Goal: Task Accomplishment & Management: Complete application form

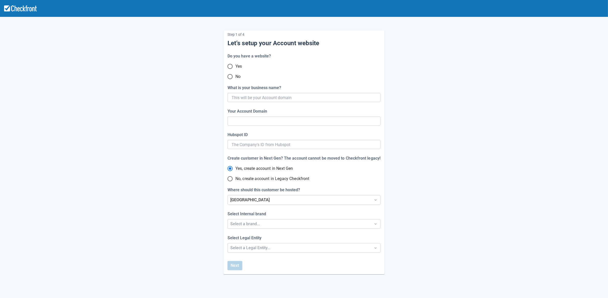
click at [230, 69] on input "Yes" at bounding box center [230, 66] width 11 height 11
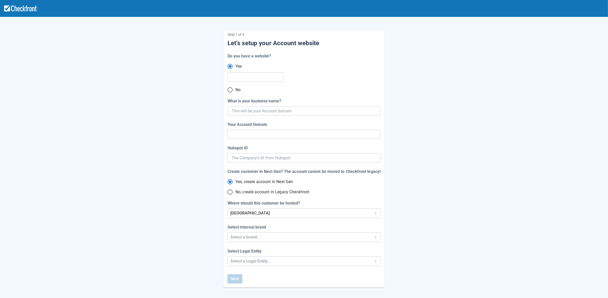
click at [231, 90] on input "No" at bounding box center [230, 90] width 11 height 11
radio input "false"
radio input "true"
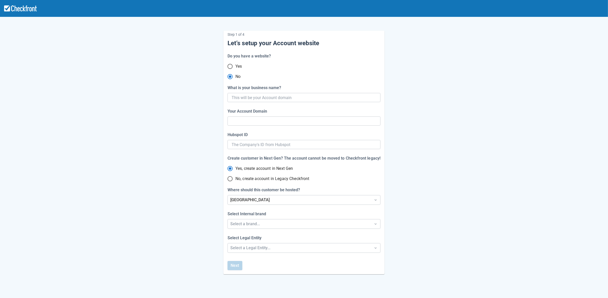
radio input "true"
click at [294, 97] on input "What is your business name?" at bounding box center [304, 97] width 144 height 9
paste input "gpy-20250811t0900"
type input "gpy-20250811t0900"
type input "gpy-20250811-t-0900"
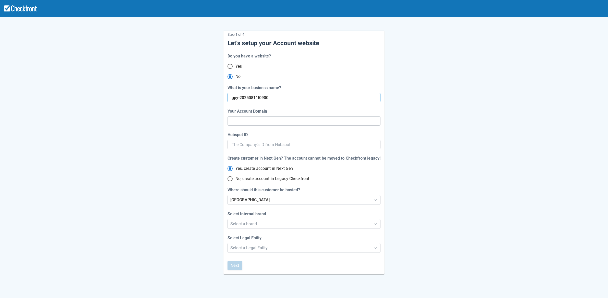
radio input "true"
type input "gpy-20250811t0900"
click at [187, 154] on div "Step 1 of 4 Let’s setup your Account website Do you have a website? Yes No What…" at bounding box center [304, 148] width 291 height 252
click at [238, 200] on div "[GEOGRAPHIC_DATA]" at bounding box center [299, 200] width 138 height 6
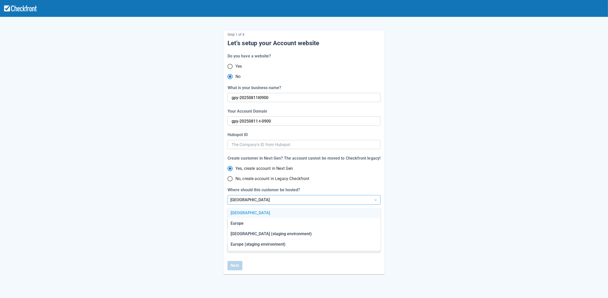
click at [247, 213] on div "[GEOGRAPHIC_DATA]" at bounding box center [304, 213] width 153 height 10
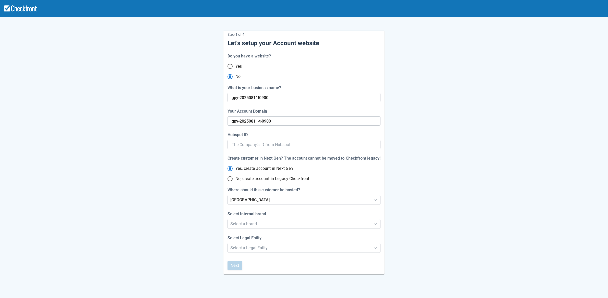
click at [194, 240] on div "Step 1 of 4 Let’s setup your Account website Do you have a website? Yes No What…" at bounding box center [304, 148] width 291 height 252
click at [248, 222] on div "Select a brand..." at bounding box center [299, 224] width 138 height 6
click at [243, 238] on div "Checkfront" at bounding box center [304, 237] width 153 height 10
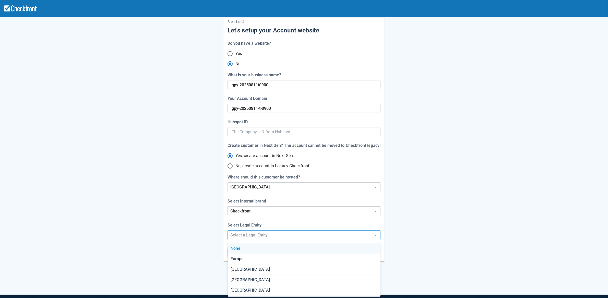
click at [244, 249] on div "Step 1 of 4 Let’s setup your Account website Do you have a website? Yes No What…" at bounding box center [304, 156] width 608 height 338
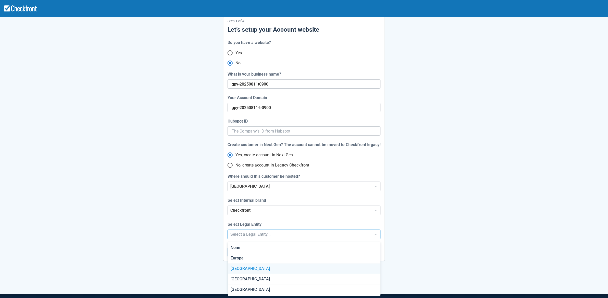
click at [239, 269] on div "[GEOGRAPHIC_DATA]" at bounding box center [304, 269] width 153 height 10
radio input "false"
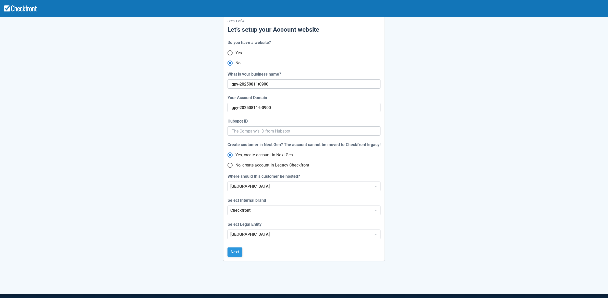
click at [235, 253] on button "Next" at bounding box center [235, 251] width 15 height 9
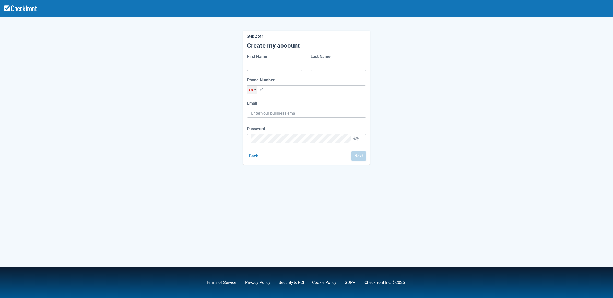
click at [263, 69] on input "First Name" at bounding box center [274, 66] width 47 height 9
type input "d"
click at [328, 65] on input "Last Name" at bounding box center [338, 66] width 47 height 9
type input "d"
click at [231, 127] on div "Step 2 of 4 Create my account First Name d Last Name d Phone Number Phone +1 Em…" at bounding box center [306, 93] width 291 height 142
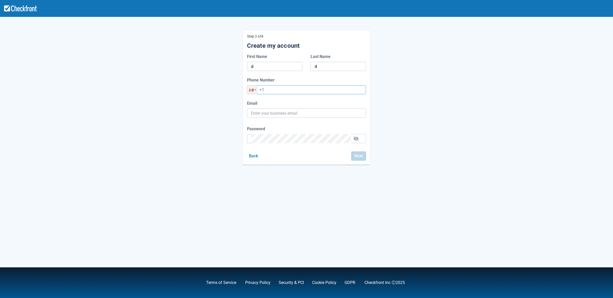
click at [275, 88] on input "+1" at bounding box center [306, 89] width 119 height 9
type input "[PHONE_NUMBER]"
click at [274, 115] on input "Email" at bounding box center [306, 113] width 111 height 9
click at [306, 113] on input "Email" at bounding box center [306, 113] width 111 height 9
paste input "[EMAIL_ADDRESS][DOMAIN_NAME]"
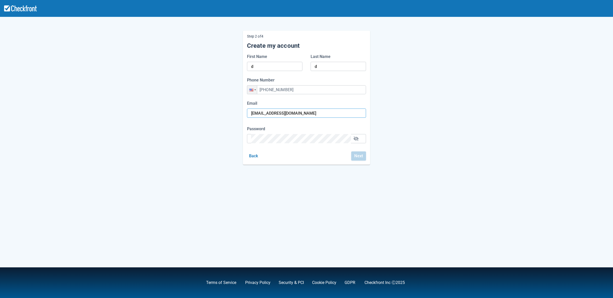
type input "[EMAIL_ADDRESS][DOMAIN_NAME]"
click at [181, 133] on div "Step 2 of 4 Create my account First Name d Last Name d Phone Number Phone [PHON…" at bounding box center [306, 93] width 291 height 142
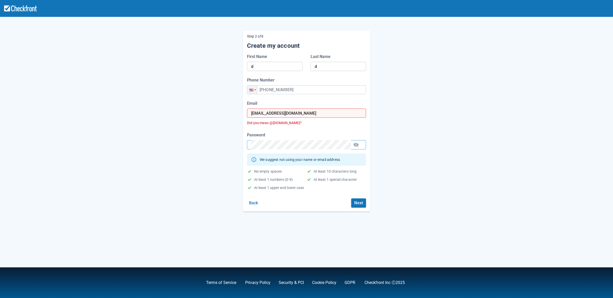
click at [194, 163] on div "Step 2 of 4 Create my account First Name d Last Name d Phone Number Phone [PHON…" at bounding box center [306, 116] width 291 height 189
click at [356, 205] on button "Next" at bounding box center [358, 202] width 15 height 9
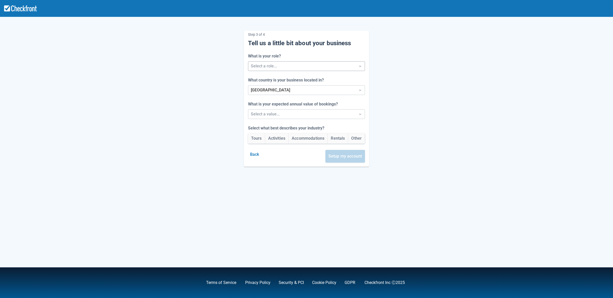
click at [277, 67] on div at bounding box center [302, 66] width 102 height 7
click at [274, 92] on div "Staff" at bounding box center [307, 90] width 120 height 10
click at [272, 113] on div at bounding box center [302, 114] width 102 height 7
click at [268, 135] on div "Between $250k -$1m/yr" at bounding box center [307, 138] width 120 height 10
click at [310, 142] on button "Accommodations" at bounding box center [308, 138] width 39 height 10
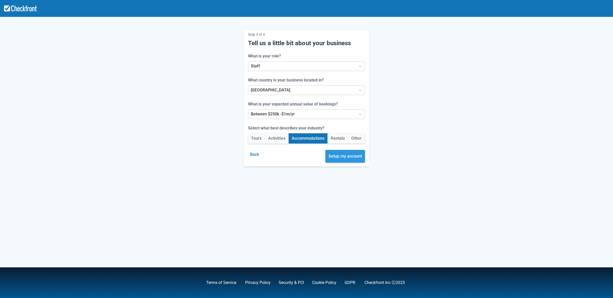
click at [342, 154] on button "Setup my account" at bounding box center [345, 156] width 40 height 13
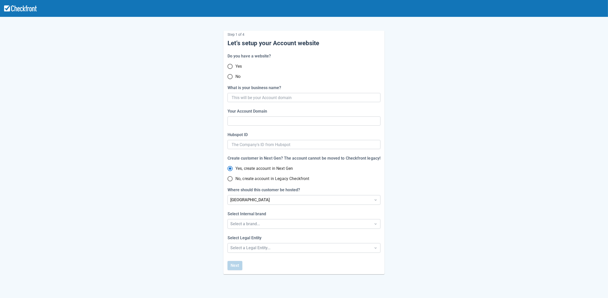
click at [230, 78] on input "No" at bounding box center [230, 76] width 11 height 11
radio input "true"
click at [293, 100] on input "What is your business name?" at bounding box center [304, 97] width 144 height 9
paste input "gpy-20250811t0910"
type input "gpy-20250811t0910"
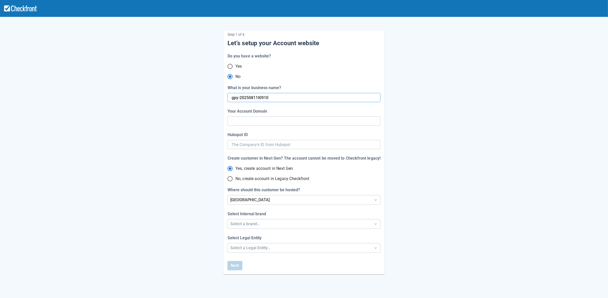
type input "gpy-20250811-t-0910"
radio input "true"
type input "gpy-20250811t0910"
click at [277, 125] on div "Step 1 of 4 Let’s setup your Account website Do you have a website? Yes No What…" at bounding box center [303, 153] width 161 height 244
click at [256, 200] on div "[GEOGRAPHIC_DATA]" at bounding box center [299, 200] width 138 height 6
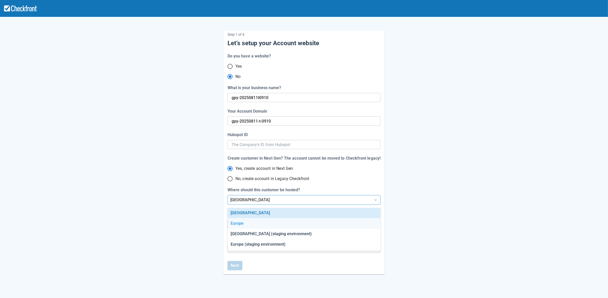
click at [246, 226] on div "Europe" at bounding box center [304, 223] width 153 height 10
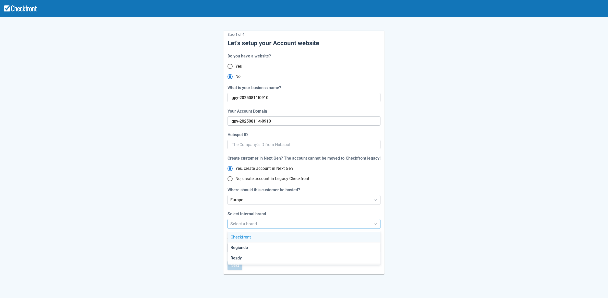
click at [250, 223] on div "Select a brand..." at bounding box center [299, 224] width 138 height 6
click at [245, 239] on div "Checkfront" at bounding box center [304, 237] width 153 height 10
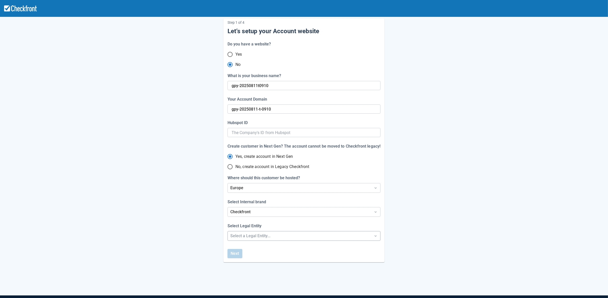
click at [245, 248] on div "Step 1 of 4 Let’s setup your Account website Do you have a website? Yes No What…" at bounding box center [304, 157] width 608 height 338
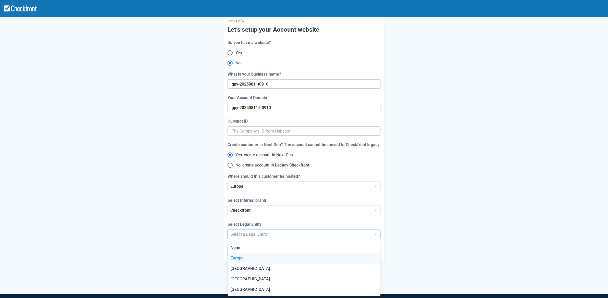
click at [244, 257] on div "Europe" at bounding box center [304, 258] width 153 height 10
radio input "false"
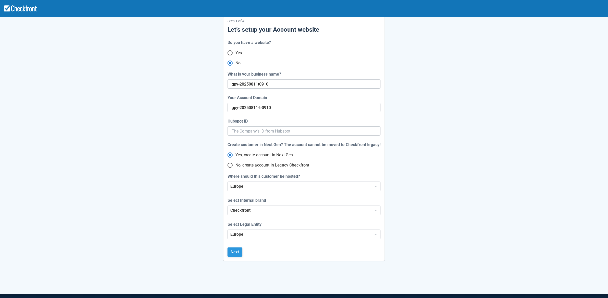
click at [233, 251] on button "Next" at bounding box center [235, 251] width 15 height 9
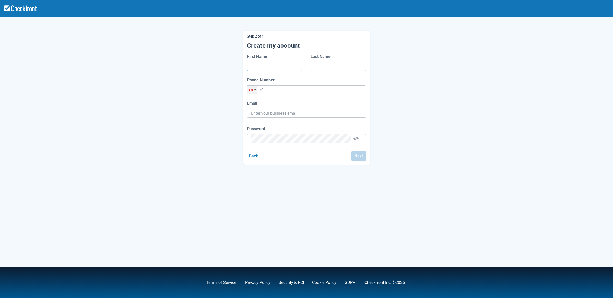
click at [271, 67] on input "First Name" at bounding box center [274, 66] width 47 height 9
type input "d"
click at [316, 68] on input "Last Name" at bounding box center [338, 66] width 47 height 9
type input "d"
click at [280, 90] on input "+1" at bounding box center [306, 89] width 119 height 9
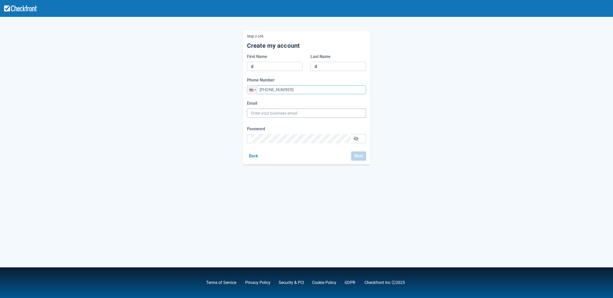
type input "+1 (454) 364-3641"
click at [272, 112] on input "Email" at bounding box center [306, 113] width 111 height 9
paste input "gpy-20250811t0910@email.ghostinspector.com"
type input "gpy-20250811t0910@email.ghostinspector.com"
click at [265, 138] on div "Password" at bounding box center [306, 140] width 119 height 17
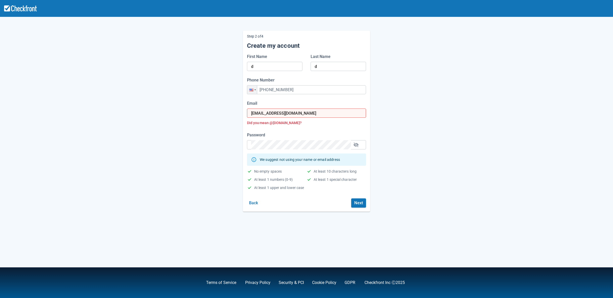
drag, startPoint x: 199, startPoint y: 188, endPoint x: 251, endPoint y: 184, distance: 51.3
click at [200, 188] on div "Step 2 of 4 Create my account First Name d Last Name d Phone Number Phone +1 (4…" at bounding box center [306, 116] width 291 height 189
click at [357, 207] on button "Next" at bounding box center [358, 202] width 15 height 9
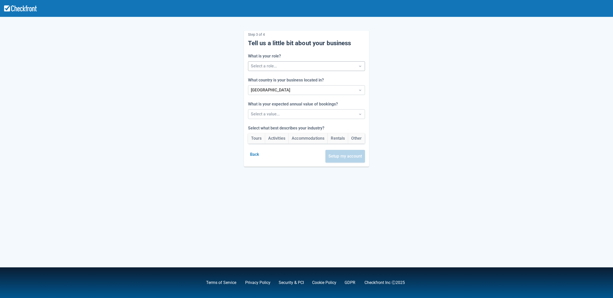
click at [273, 68] on div at bounding box center [302, 66] width 102 height 7
click at [273, 112] on div "Reseller" at bounding box center [307, 110] width 120 height 10
click at [282, 89] on div at bounding box center [302, 90] width 102 height 7
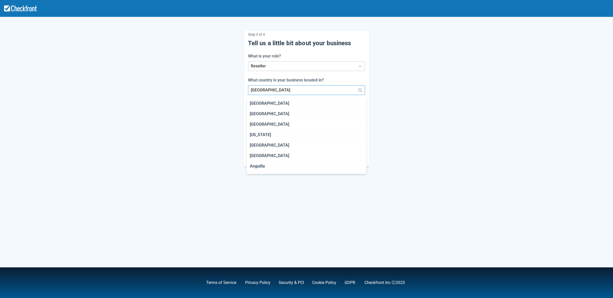
scroll to position [296, 0]
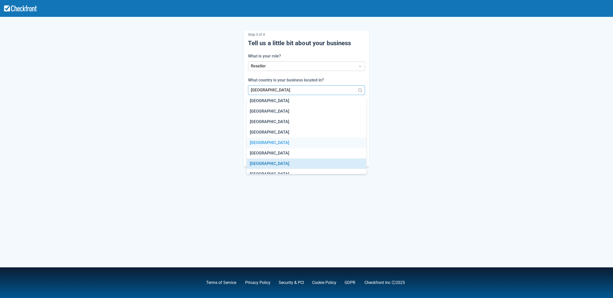
click at [273, 141] on div "Cambodia" at bounding box center [307, 143] width 120 height 10
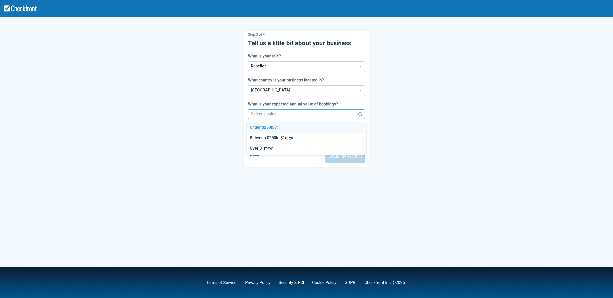
click at [279, 115] on div at bounding box center [302, 114] width 102 height 7
click at [276, 127] on div "Under $250k/yr" at bounding box center [307, 127] width 120 height 10
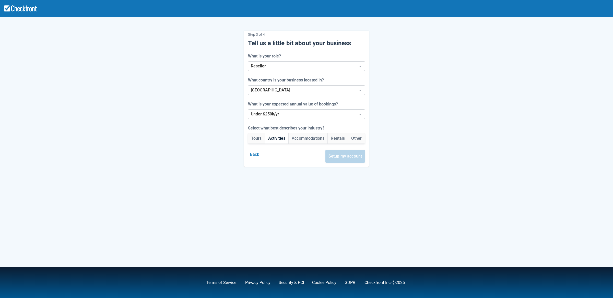
click at [273, 137] on button "Activities" at bounding box center [276, 138] width 23 height 10
click at [342, 155] on button "Setup my account" at bounding box center [345, 156] width 40 height 13
